Goal: Information Seeking & Learning: Learn about a topic

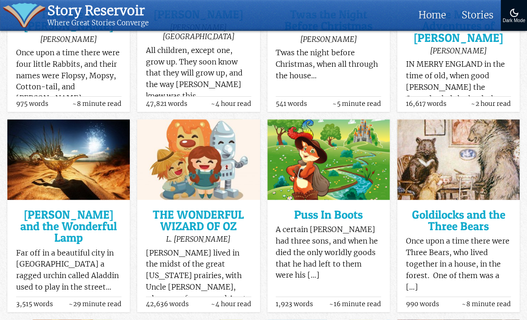
scroll to position [250, 0]
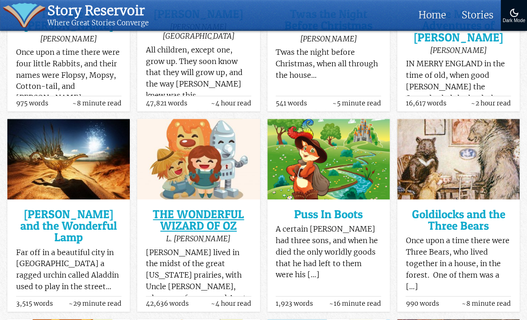
click at [206, 215] on h3 "THE WONDERFUL WIZARD OF OZ" at bounding box center [198, 220] width 105 height 23
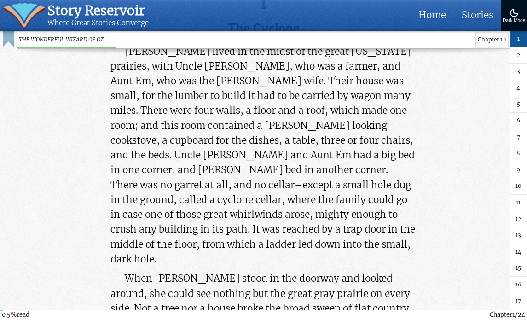
scroll to position [344, 0]
